Goal: Task Accomplishment & Management: Manage account settings

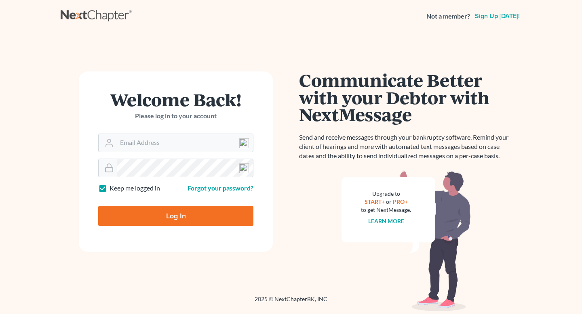
click at [141, 142] on input "Email Address" at bounding box center [185, 143] width 136 height 18
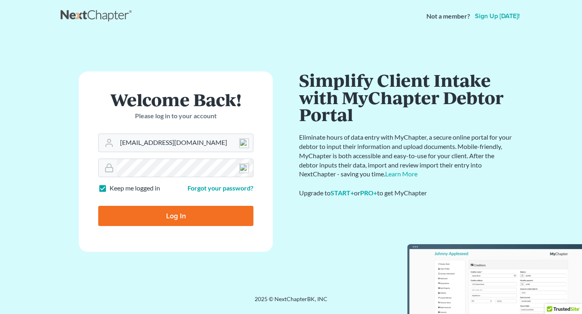
type input "[EMAIL_ADDRESS][DOMAIN_NAME]"
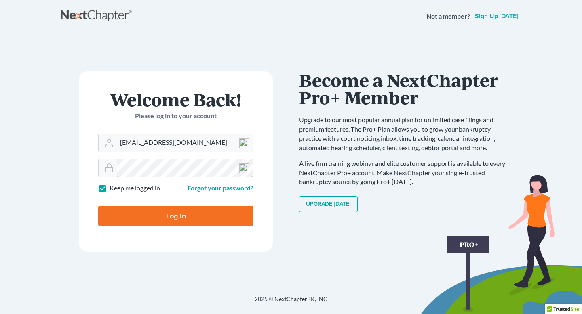
click at [98, 206] on input "Log In" at bounding box center [175, 216] width 155 height 20
type input "Thinking..."
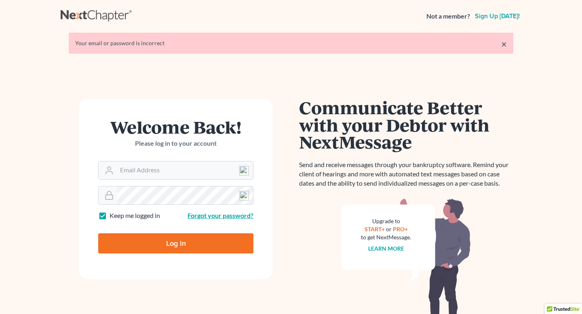
click at [217, 218] on link "Forgot your password?" at bounding box center [221, 216] width 66 height 8
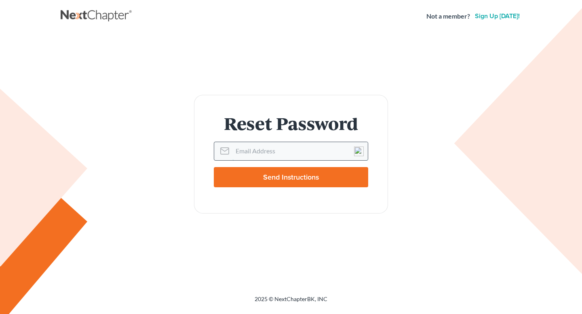
click at [249, 155] on input "Email Address" at bounding box center [299, 151] width 135 height 18
type input "phiilpmorehouse89@gmail.com"
click at [214, 167] on input "Send Instructions" at bounding box center [291, 177] width 154 height 20
